Goal: Information Seeking & Learning: Learn about a topic

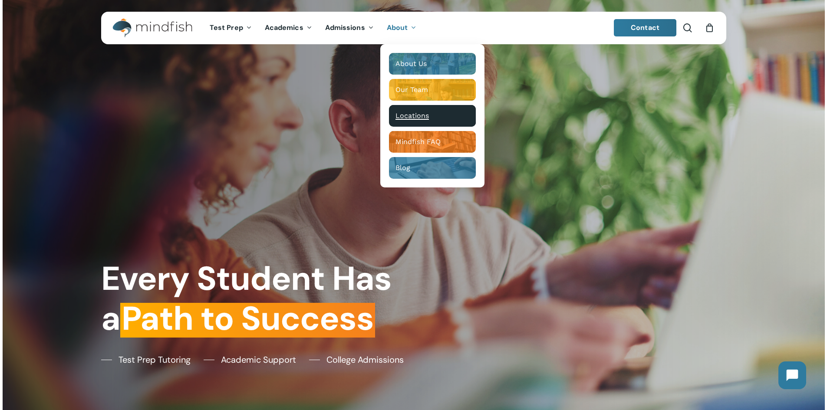
click at [406, 119] on span "Locations" at bounding box center [411, 116] width 33 height 8
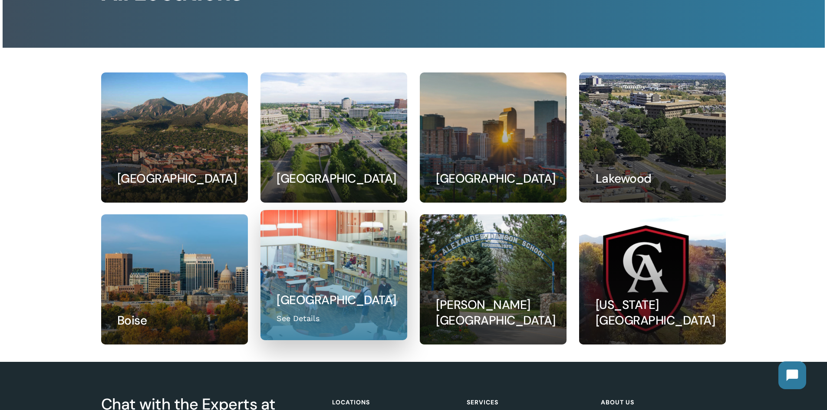
scroll to position [130, 0]
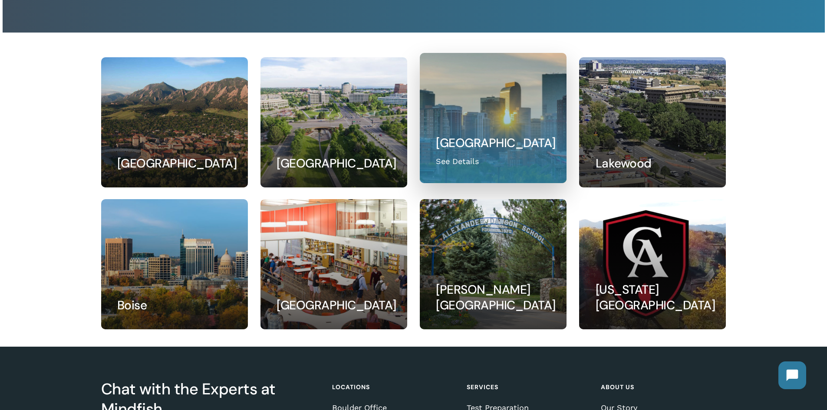
click at [520, 145] on link at bounding box center [493, 117] width 146 height 129
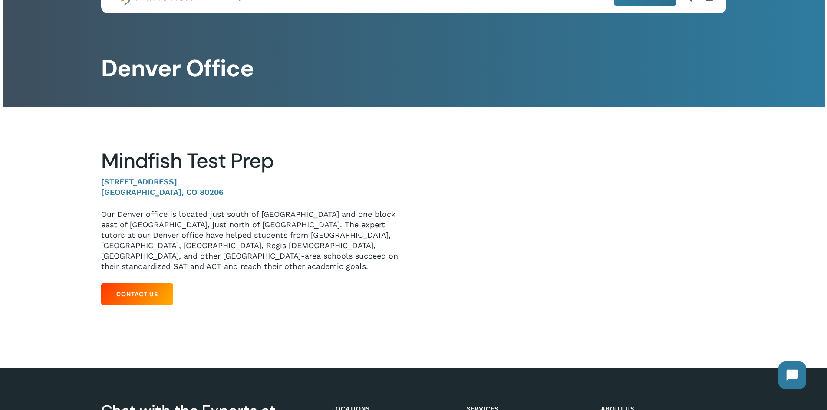
scroll to position [43, 0]
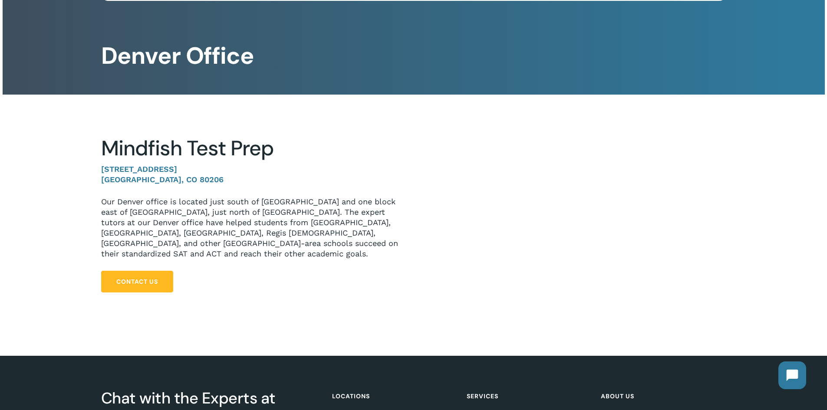
click at [136, 277] on span "Contact Us" at bounding box center [137, 281] width 42 height 9
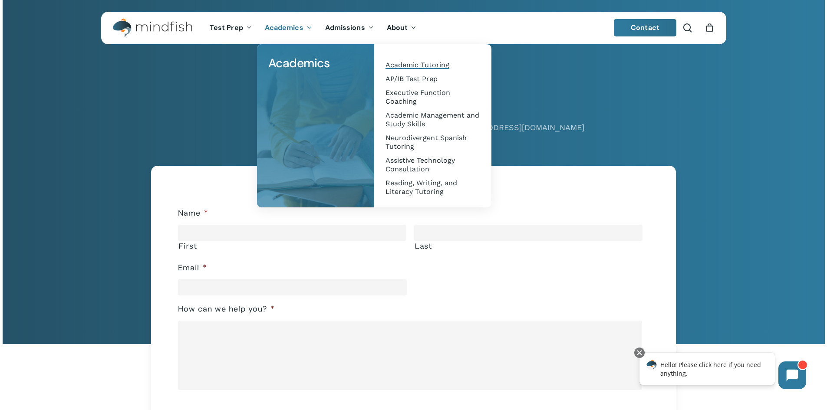
click at [417, 65] on span "Academic Tutoring" at bounding box center [417, 65] width 64 height 8
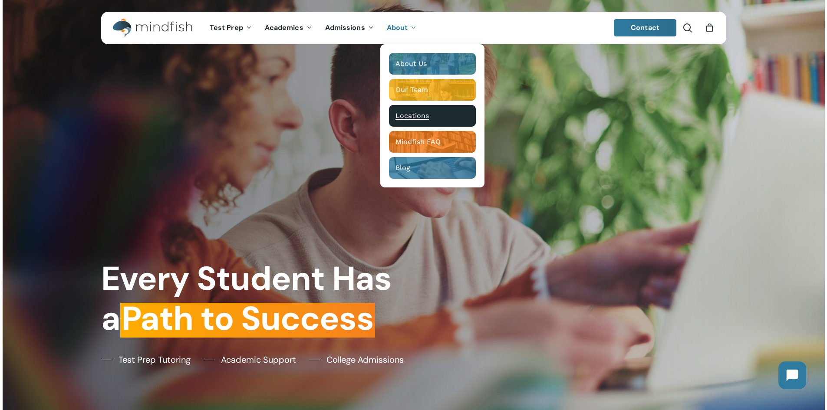
click at [420, 116] on span "Locations" at bounding box center [411, 116] width 33 height 8
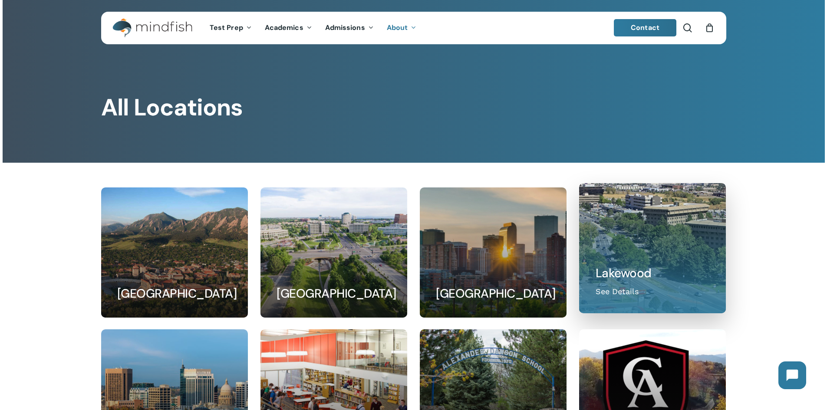
click at [616, 258] on link at bounding box center [652, 248] width 146 height 129
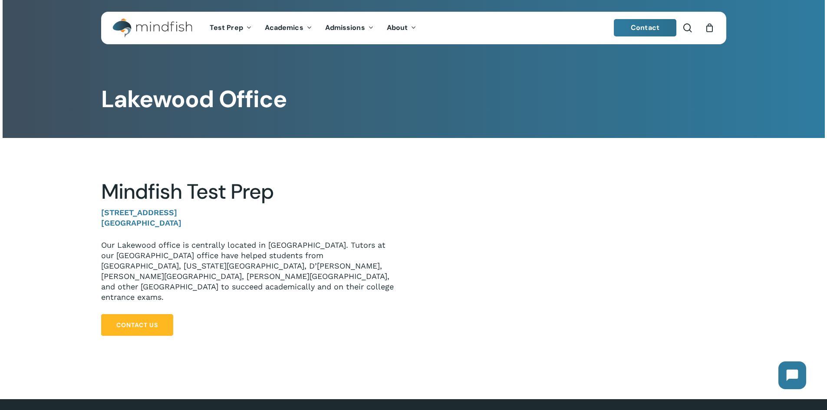
click at [121, 321] on span "Contact Us" at bounding box center [137, 325] width 42 height 9
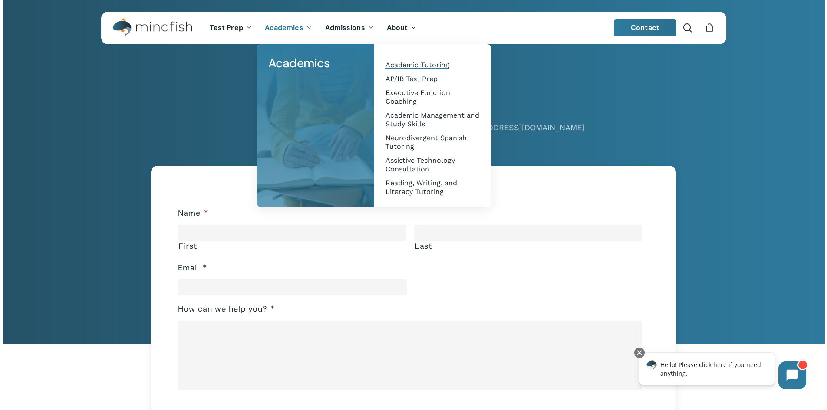
click at [410, 62] on span "Academic Tutoring" at bounding box center [417, 65] width 64 height 8
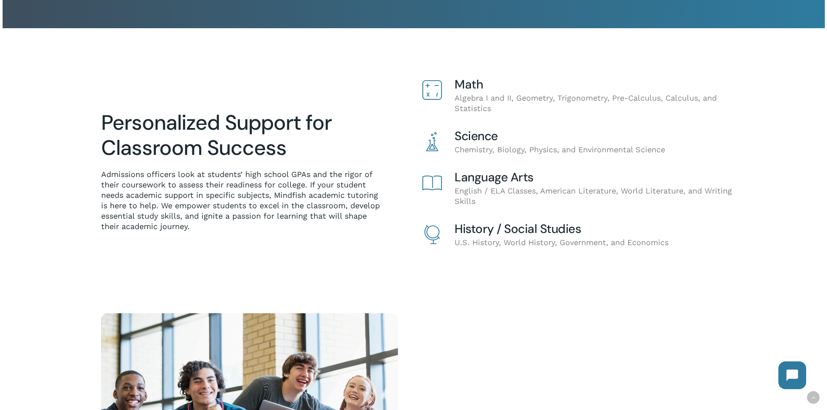
scroll to position [215, 0]
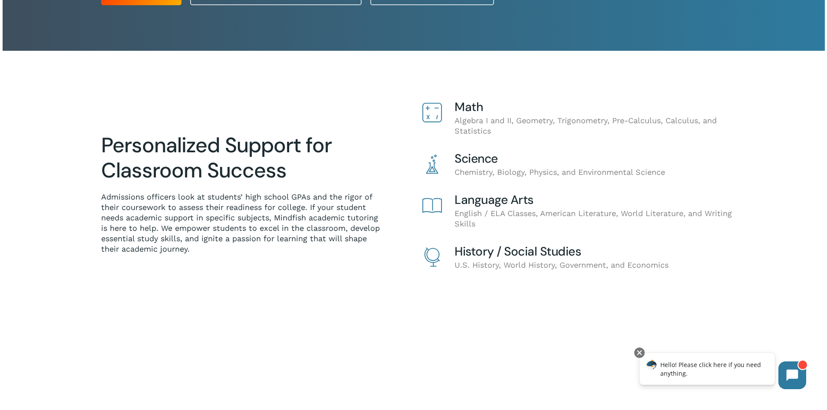
scroll to position [221, 0]
